Goal: Check status: Check status

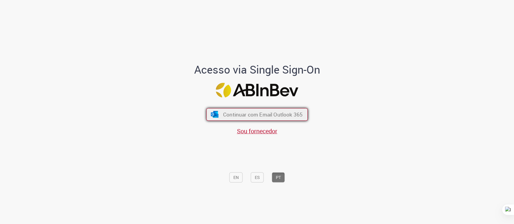
click at [218, 113] on button "Continuar com Email Outlook 365" at bounding box center [256, 114] width 101 height 13
click at [261, 114] on span "Continuar com Email Outlook 365" at bounding box center [262, 114] width 79 height 7
click at [264, 117] on span "Continuar com Email Outlook 365" at bounding box center [262, 114] width 79 height 7
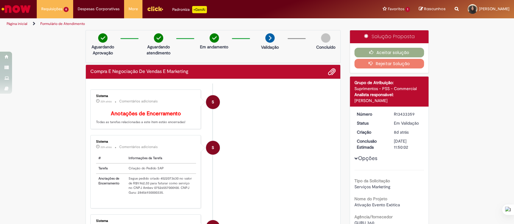
click at [161, 186] on td "Segue pedido criado 4522073630 no valor de R$9.962,03 para faturar como serviço…" at bounding box center [161, 186] width 70 height 24
copy td "4522073630"
click at [269, 162] on li "S Sistema 22h atrás 22 horas atrás Comentários adicionais # Informações da Tare…" at bounding box center [212, 171] width 245 height 73
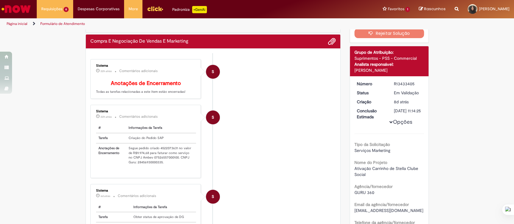
scroll to position [40, 0]
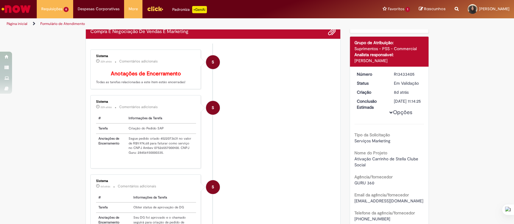
click at [160, 148] on td "Segue pedido criado 4522073631 no valor de R$9.974,68 para faturar como serviço…" at bounding box center [161, 146] width 70 height 24
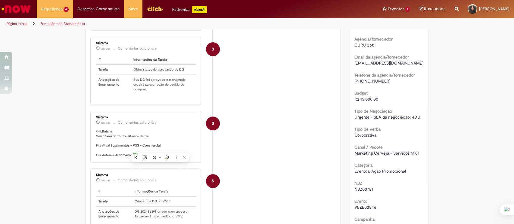
scroll to position [200, 0]
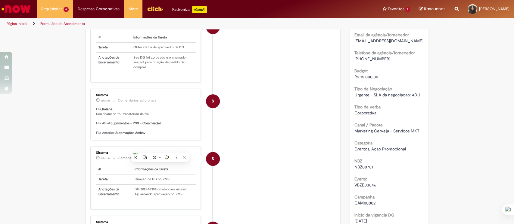
click at [152, 126] on p "Olá, Raiana , Seu chamado foi transferido de fila. Fila Atual: Suprimentos - PS…" at bounding box center [146, 121] width 100 height 28
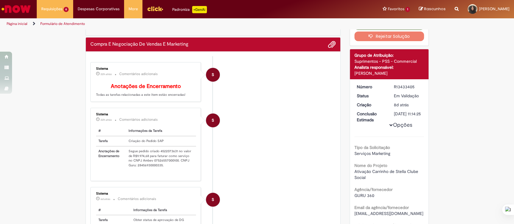
scroll to position [40, 0]
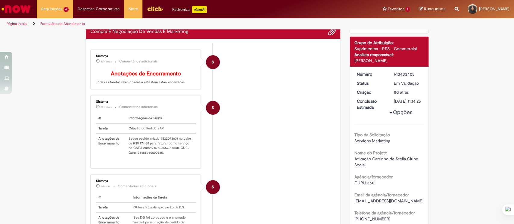
click at [168, 146] on td "Segue pedido criado 4522073631 no valor de R$9.974,68 para faturar como serviço…" at bounding box center [161, 146] width 70 height 24
copy td "4522073631"
click at [236, 137] on li "S Sistema 22h atrás 22 horas atrás Comentários adicionais # Informações da Tare…" at bounding box center [212, 131] width 245 height 73
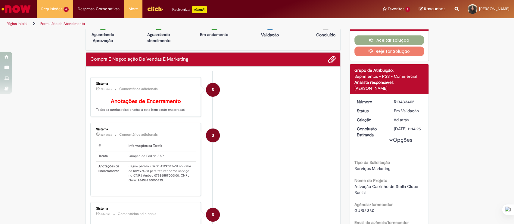
scroll to position [0, 0]
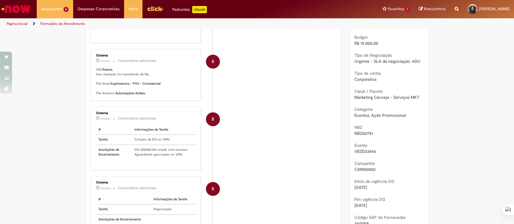
scroll to position [241, 0]
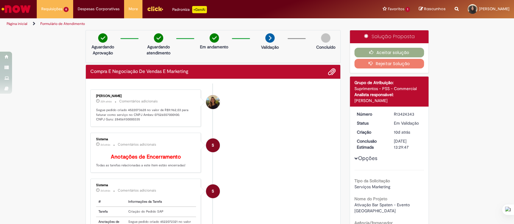
click at [134, 111] on p "Segue pedido criado 4522073628 no valor de R$9.962,03 para faturar como serviço…" at bounding box center [146, 115] width 100 height 14
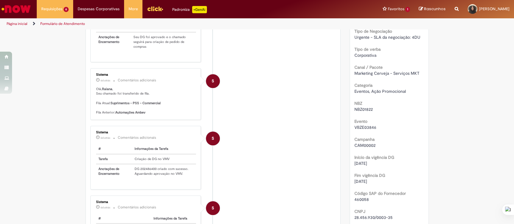
scroll to position [281, 0]
